Goal: Information Seeking & Learning: Learn about a topic

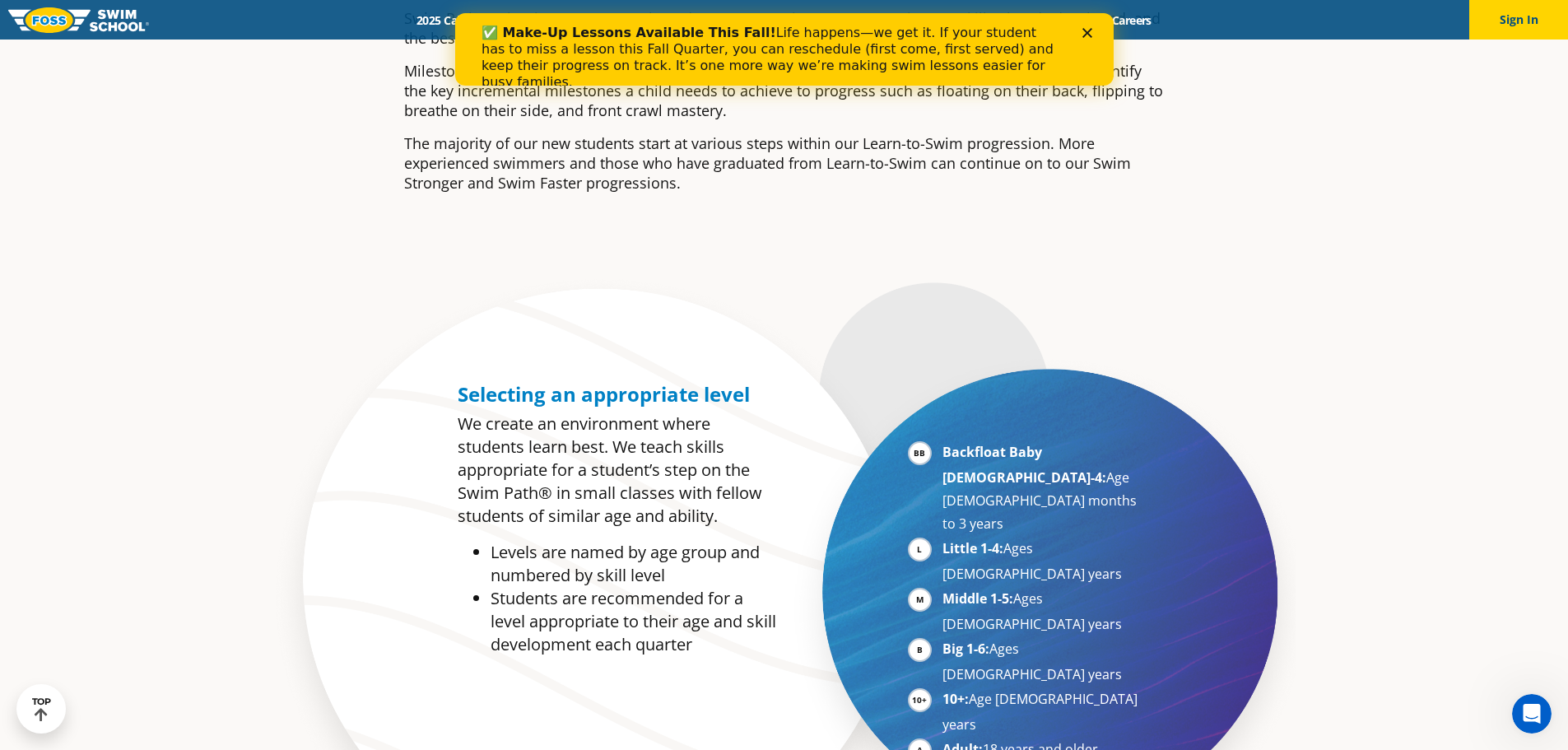
scroll to position [659, 0]
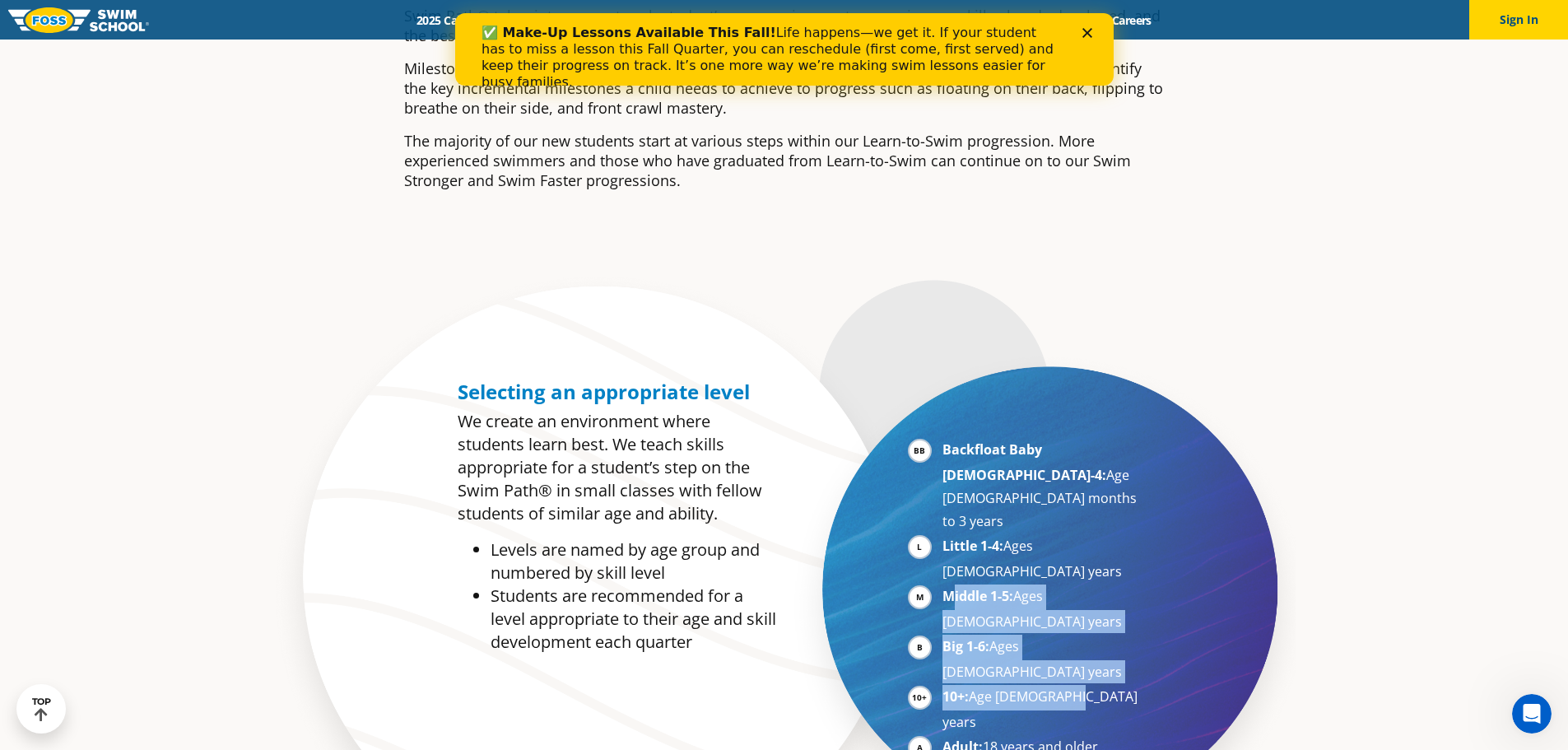
drag, startPoint x: 956, startPoint y: 532, endPoint x: 1086, endPoint y: 592, distance: 143.2
click at [1086, 592] on ul "Backfloat Baby [DEMOGRAPHIC_DATA]-4: Age [DEMOGRAPHIC_DATA] months to 3 years L…" at bounding box center [1026, 611] width 237 height 348
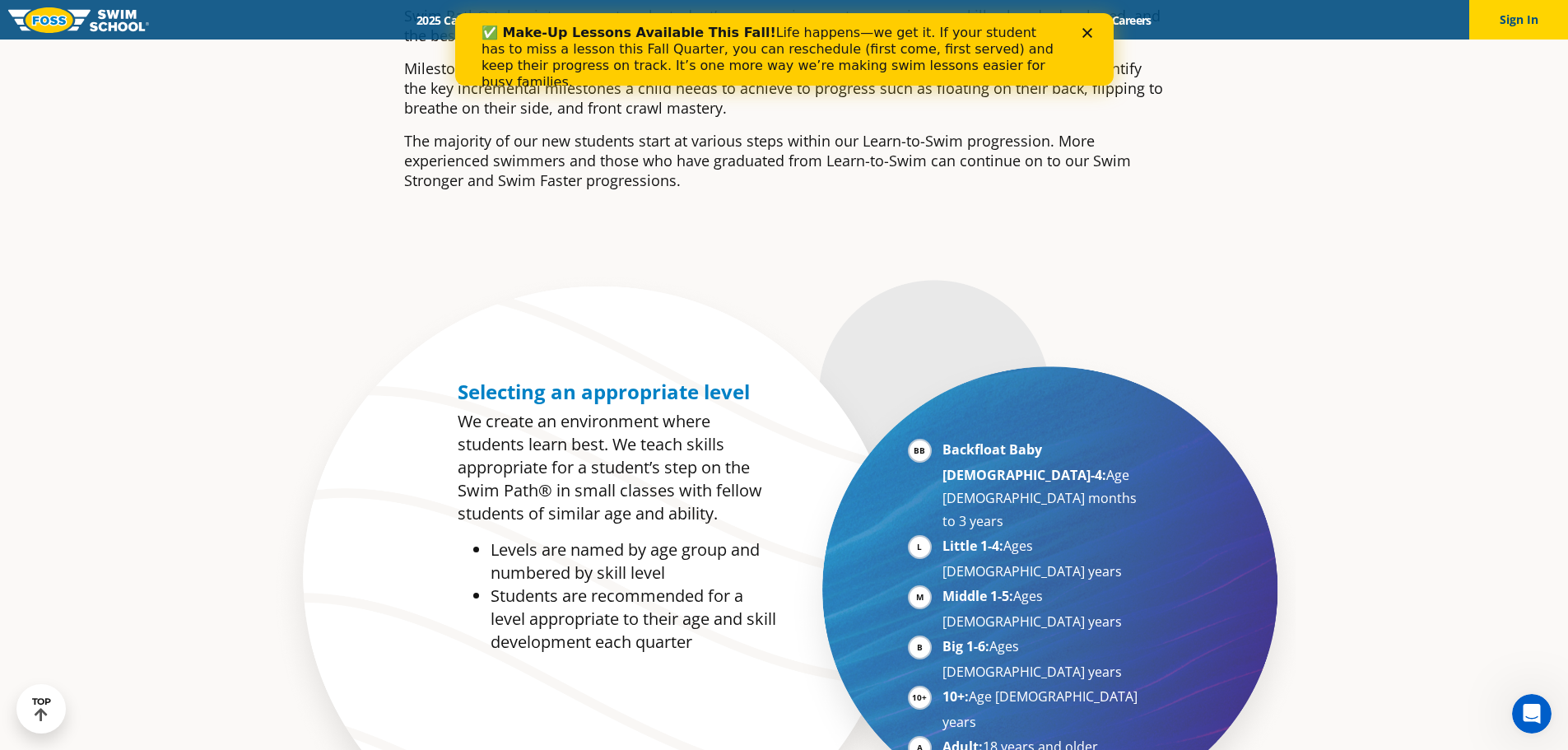
click at [1084, 735] on li "Adult: 18 years and older" at bounding box center [1044, 747] width 202 height 25
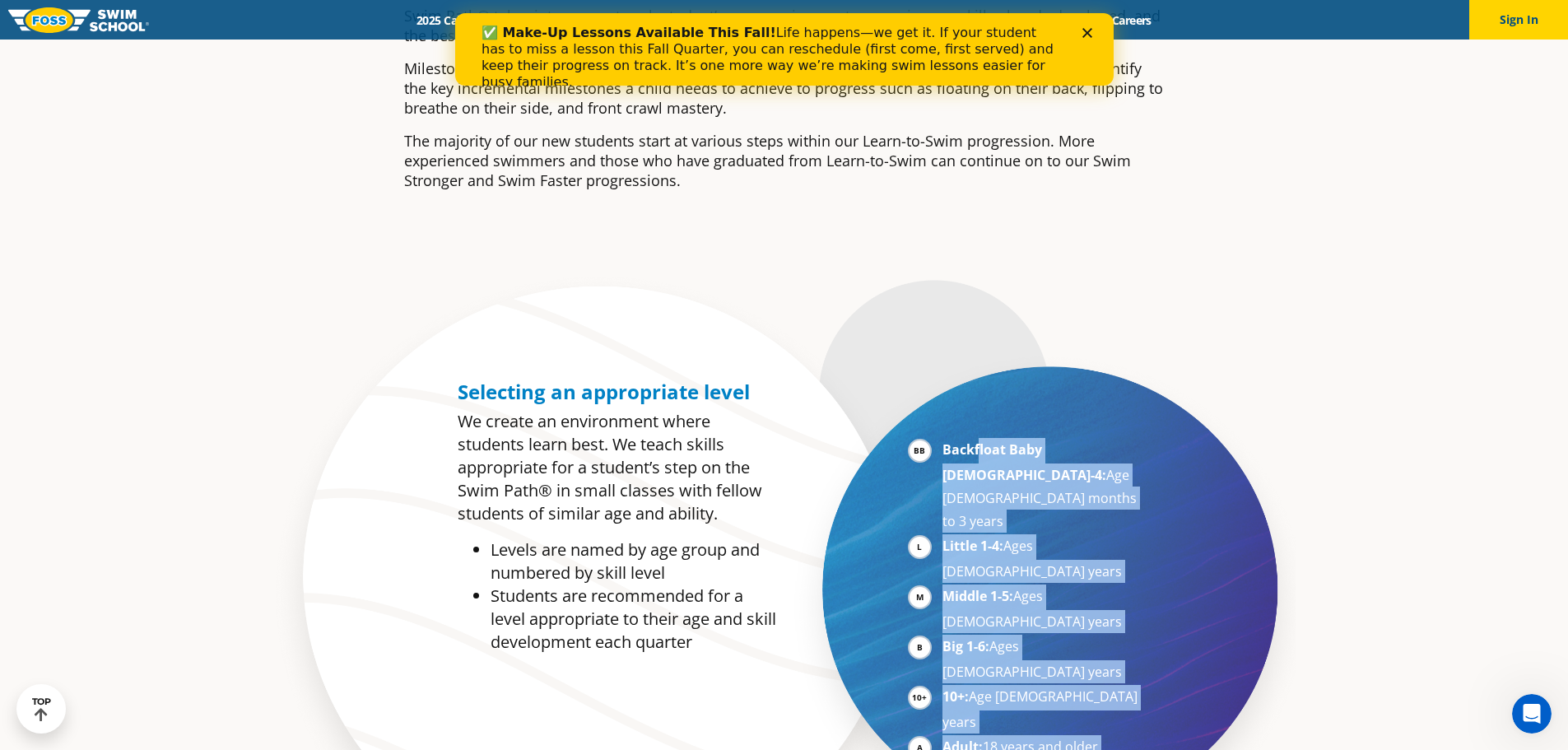
drag, startPoint x: 1067, startPoint y: 609, endPoint x: 982, endPoint y: 369, distance: 254.6
click at [977, 402] on div "Backfloat Baby [DEMOGRAPHIC_DATA]-4: Age [DEMOGRAPHIC_DATA] months to 3 years L…" at bounding box center [983, 590] width 397 height 435
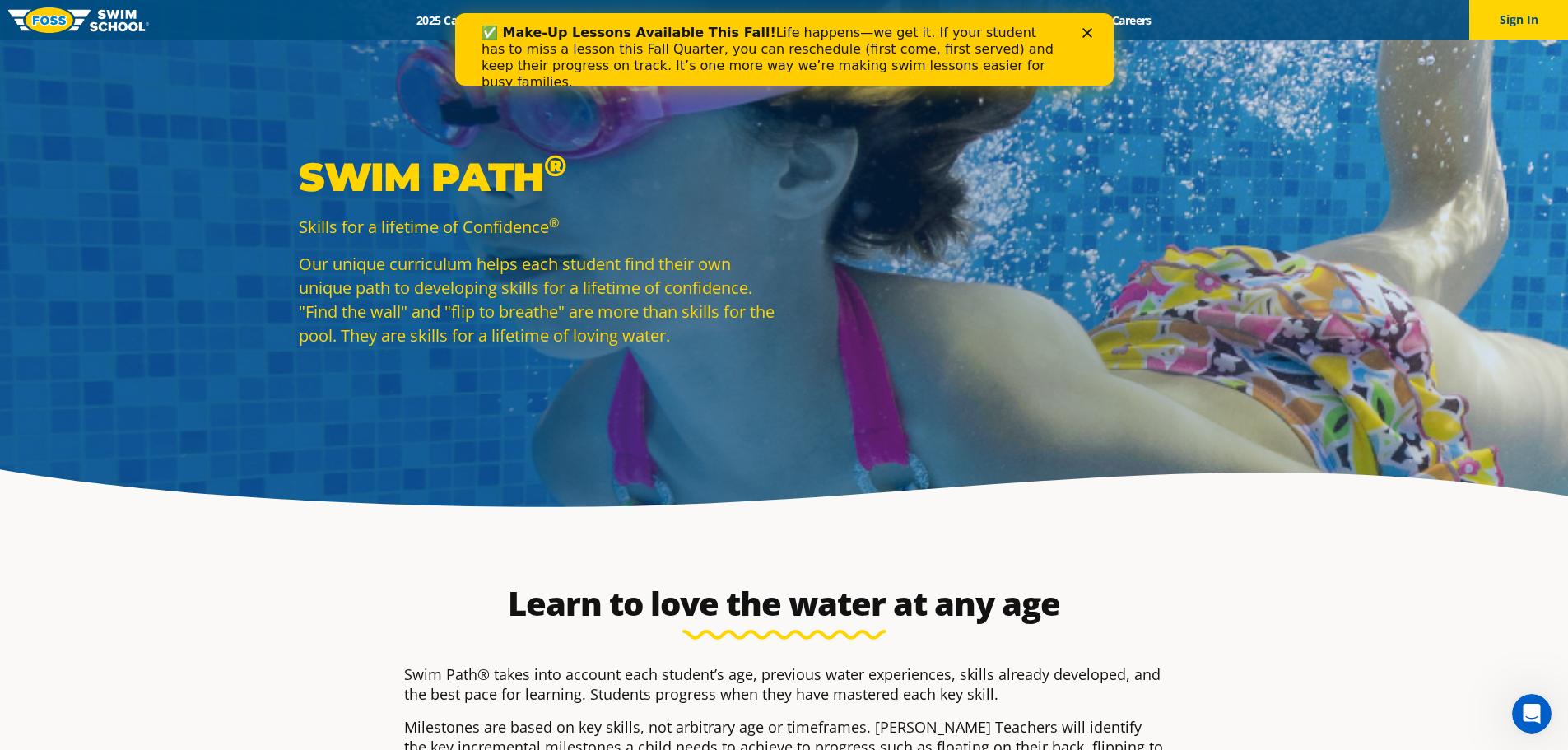
click at [1085, 41] on div "✅ Make-Up Lessons Available This Fall! Life happens—we get it. If your student …" at bounding box center [784, 57] width 606 height 75
click at [1087, 40] on div "✅ Make-Up Lessons Available This Fall! Life happens—we get it. If your student …" at bounding box center [784, 57] width 659 height 75
click at [1087, 36] on icon "Close" at bounding box center [1086, 32] width 10 height 10
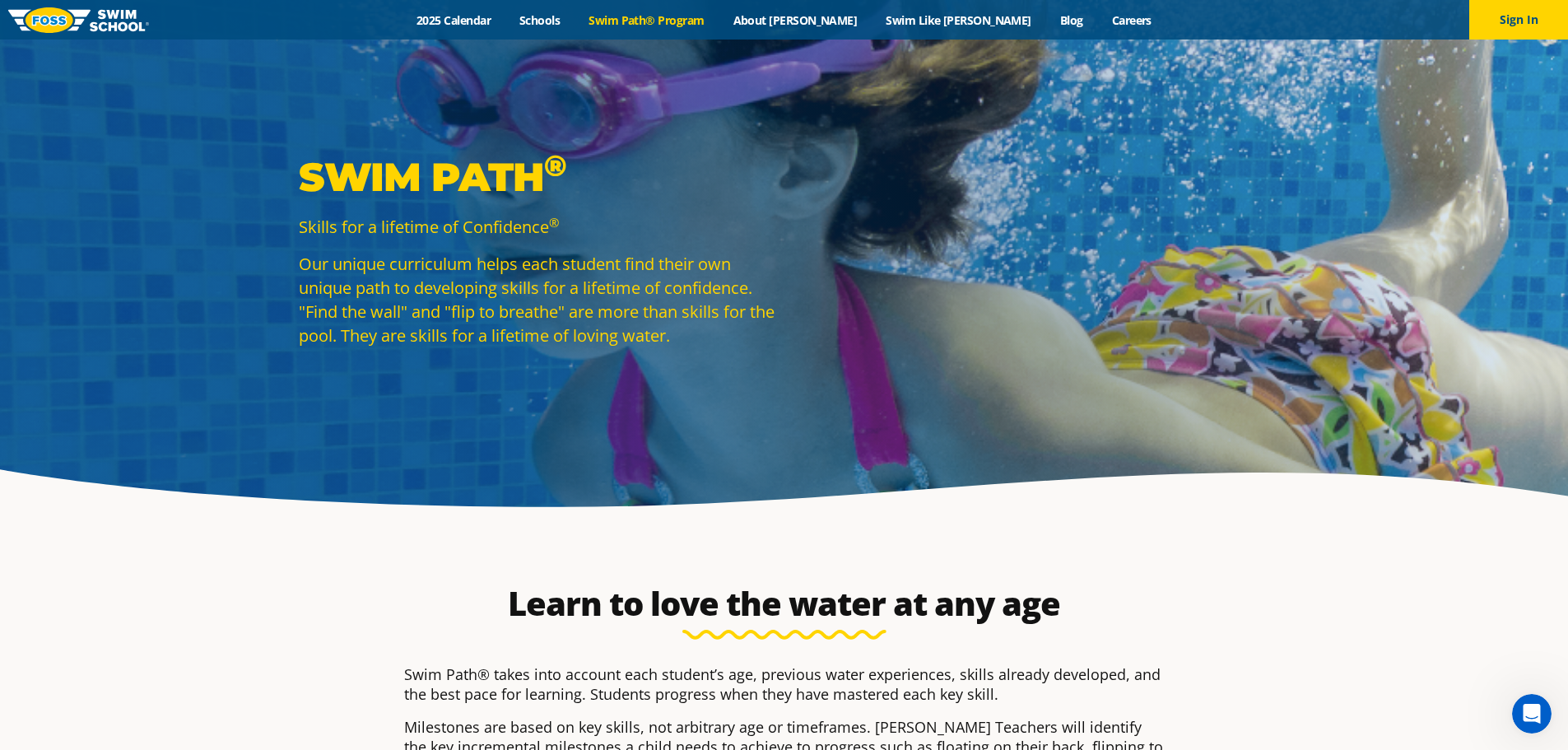
click at [1294, 511] on div "Swim Path ® Skills for a lifetime of Confidence ® Our unique curriculum helps e…" at bounding box center [784, 263] width 1568 height 525
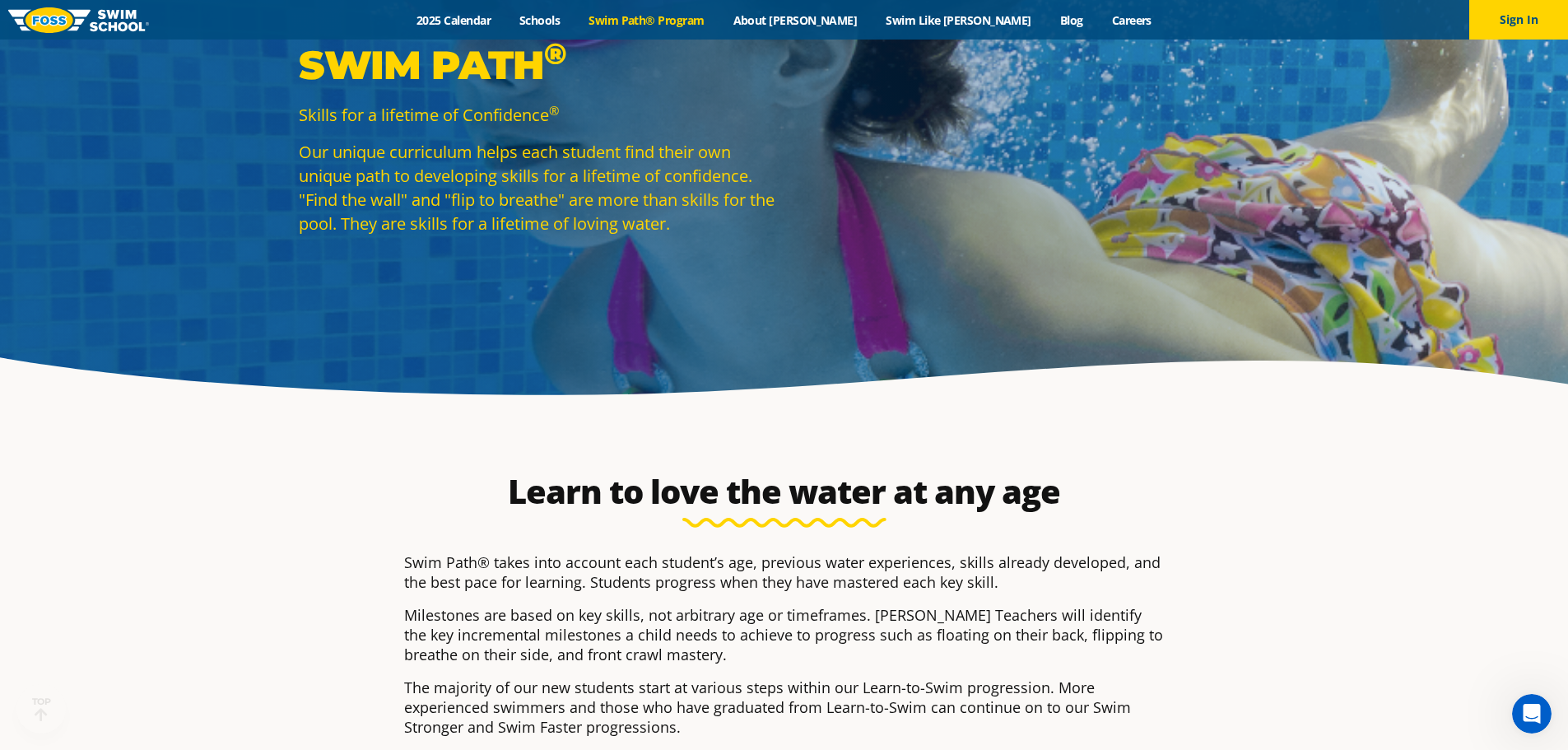
scroll to position [247, 0]
